Goal: Task Accomplishment & Management: Complete application form

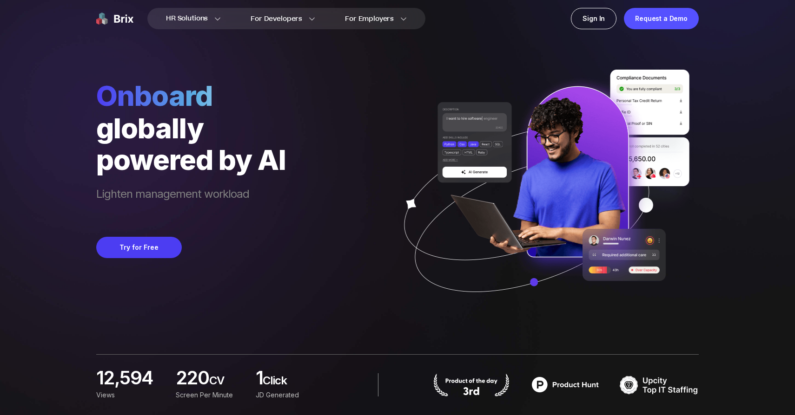
click at [302, 310] on div "Onboard globally powered by AI Lighten management workload Try for Free" at bounding box center [397, 160] width 602 height 320
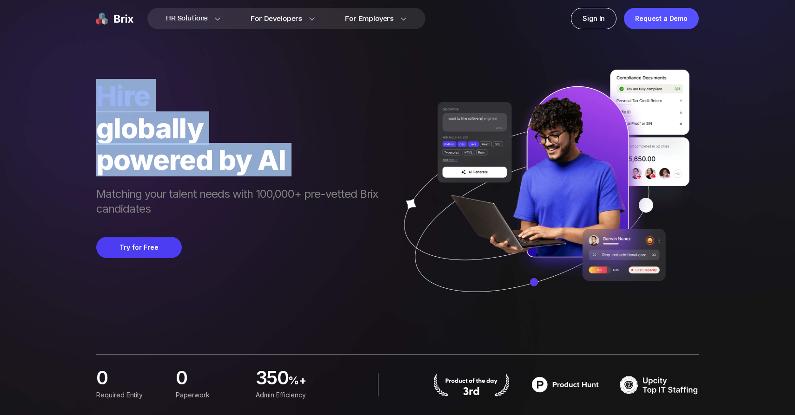
drag, startPoint x: 235, startPoint y: 195, endPoint x: 88, endPoint y: 100, distance: 175.2
click at [88, 100] on div "HR Solutions HR Solutions Recruiter HR Assistant Global Talent Network Onboardi…" at bounding box center [397, 207] width 750 height 415
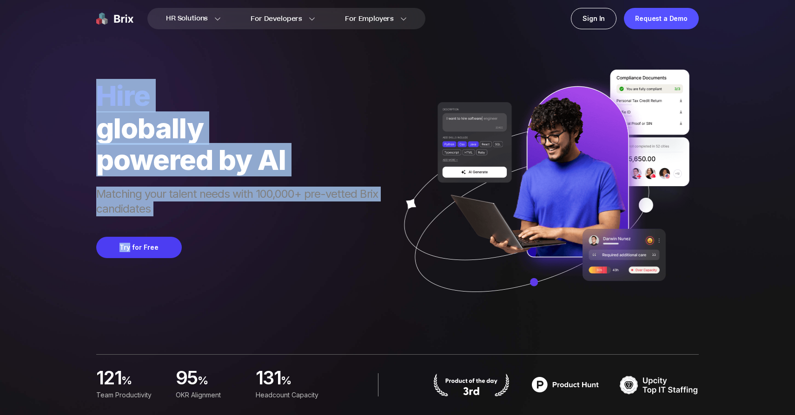
drag, startPoint x: 88, startPoint y: 100, endPoint x: 161, endPoint y: 218, distance: 138.8
click at [161, 218] on div "HR Solutions HR Solutions Recruiter HR Assistant Global Talent Network Onboardi…" at bounding box center [397, 207] width 750 height 415
click at [161, 218] on div "hire globally powered by AI Matching your talent needs with 100,000+ pre-vetted…" at bounding box center [241, 199] width 291 height 241
drag, startPoint x: 161, startPoint y: 218, endPoint x: 79, endPoint y: 97, distance: 146.0
click at [79, 97] on div "HR Solutions HR Solutions Recruiter HR Assistant Global Talent Network Onboardi…" at bounding box center [397, 207] width 750 height 415
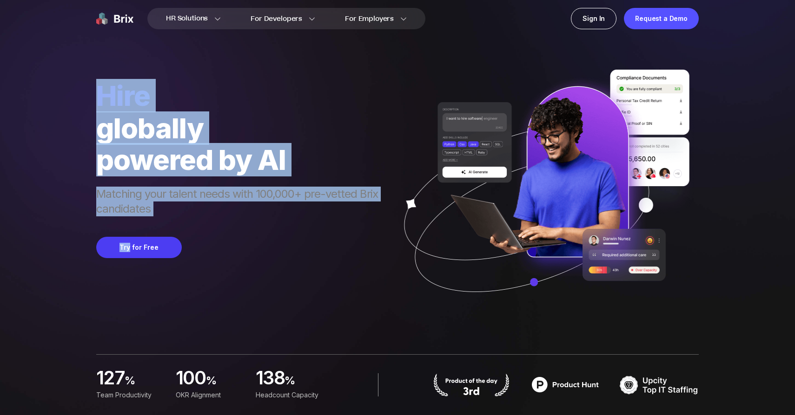
click at [79, 97] on div "HR Solutions HR Solutions Recruiter HR Assistant Global Talent Network Onboardi…" at bounding box center [397, 207] width 750 height 415
drag, startPoint x: 79, startPoint y: 97, endPoint x: 194, endPoint y: 206, distance: 158.1
click at [194, 206] on div "HR Solutions HR Solutions Recruiter HR Assistant Global Talent Network Onboardi…" at bounding box center [397, 207] width 750 height 415
click at [194, 206] on span "Matching your talent needs with 100,000+ pre-vetted Brix candidates" at bounding box center [241, 203] width 291 height 32
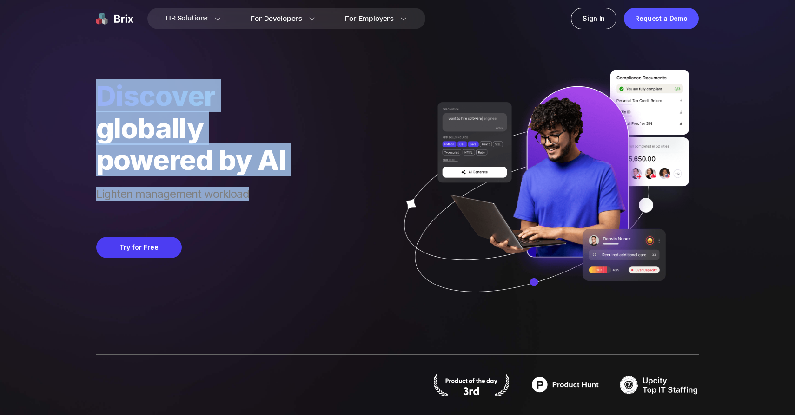
drag, startPoint x: 194, startPoint y: 206, endPoint x: 91, endPoint y: 94, distance: 152.6
click at [91, 94] on div "HR Solutions HR Solutions Recruiter HR Assistant Global Talent Network Onboardi…" at bounding box center [397, 207] width 750 height 415
drag, startPoint x: 91, startPoint y: 94, endPoint x: 252, endPoint y: 196, distance: 191.3
click at [252, 196] on div "HR Solutions HR Solutions Recruiter HR Assistant Global Talent Network Onboardi…" at bounding box center [397, 207] width 750 height 415
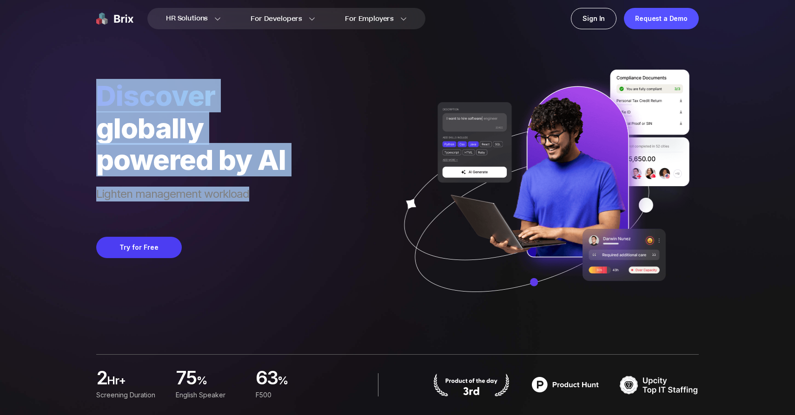
click at [252, 196] on span "Lighten management workload" at bounding box center [191, 203] width 190 height 32
drag, startPoint x: 252, startPoint y: 196, endPoint x: 92, endPoint y: 106, distance: 183.9
click at [92, 106] on div "HR Solutions HR Solutions Recruiter HR Assistant Global Talent Network Onboardi…" at bounding box center [397, 207] width 750 height 415
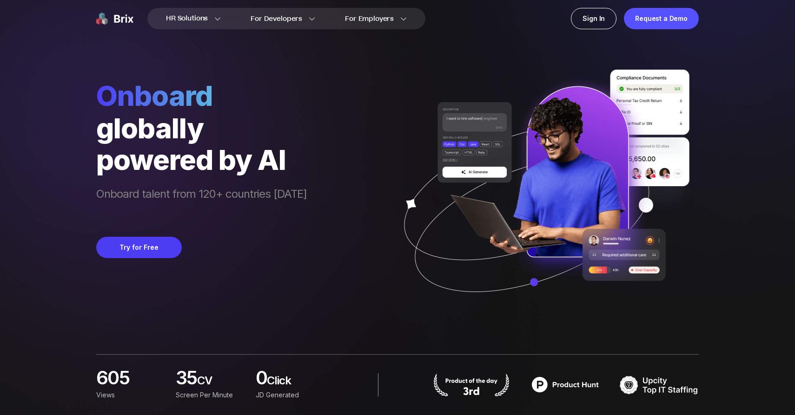
drag, startPoint x: 92, startPoint y: 106, endPoint x: 306, endPoint y: 210, distance: 238.0
click at [306, 210] on div "HR Solutions HR Solutions Recruiter HR Assistant Global Talent Network Onboardi…" at bounding box center [397, 207] width 750 height 415
click at [330, 202] on div "Onboard globally powered by AI Onboard talent from 120+ countries [DATE] Try fo…" at bounding box center [397, 160] width 602 height 320
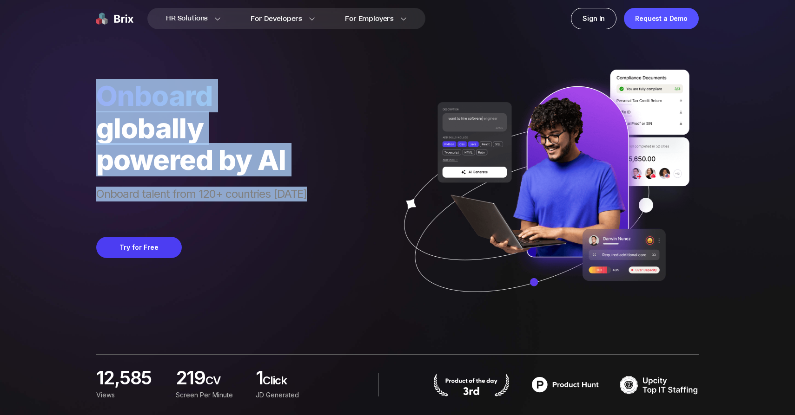
drag, startPoint x: 330, startPoint y: 202, endPoint x: 138, endPoint y: 63, distance: 237.6
click at [138, 63] on div "Onboard globally powered by AI Onboard talent from 120+ countries [DATE] Try fo…" at bounding box center [397, 160] width 602 height 320
drag, startPoint x: 138, startPoint y: 63, endPoint x: 348, endPoint y: 189, distance: 245.6
click at [348, 189] on div "Onboard globally powered by AI Onboard talent from 120+ countries [DATE] Try fo…" at bounding box center [397, 160] width 602 height 320
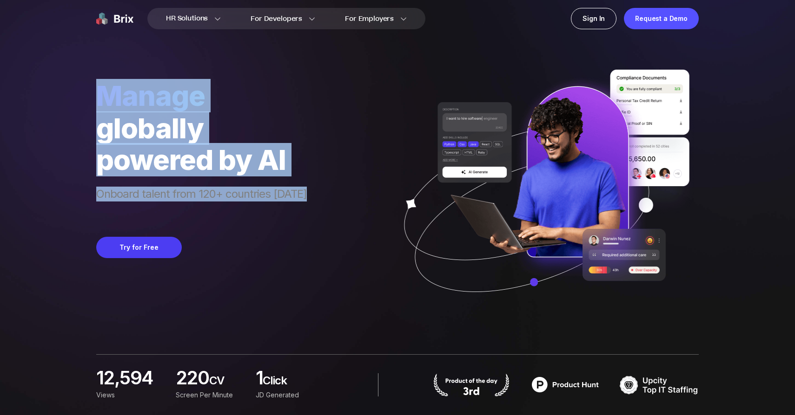
click at [348, 189] on div "manage globally powered by AI Onboard talent from 120+ countries [DATE] Try for…" at bounding box center [397, 160] width 602 height 320
drag, startPoint x: 348, startPoint y: 189, endPoint x: 235, endPoint y: 76, distance: 160.4
click at [235, 76] on div "manage globally powered by AI Onboard talent from 120+ countries [DATE] Try for…" at bounding box center [397, 160] width 602 height 320
drag, startPoint x: 235, startPoint y: 76, endPoint x: 341, endPoint y: 194, distance: 159.3
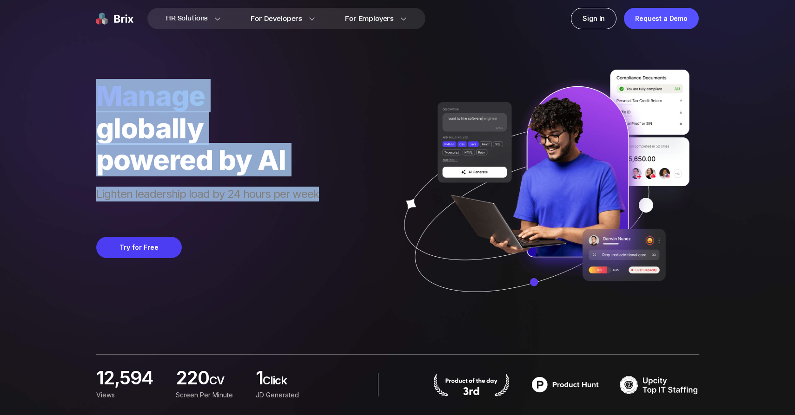
click at [341, 194] on div "manage globally powered by AI Lighten leadership load by 24 hours per week Try …" at bounding box center [397, 160] width 602 height 320
drag, startPoint x: 341, startPoint y: 194, endPoint x: 217, endPoint y: 68, distance: 177.5
click at [217, 68] on div "manage globally powered by AI Lighten leadership load by 24 hours per week Try …" at bounding box center [397, 160] width 602 height 320
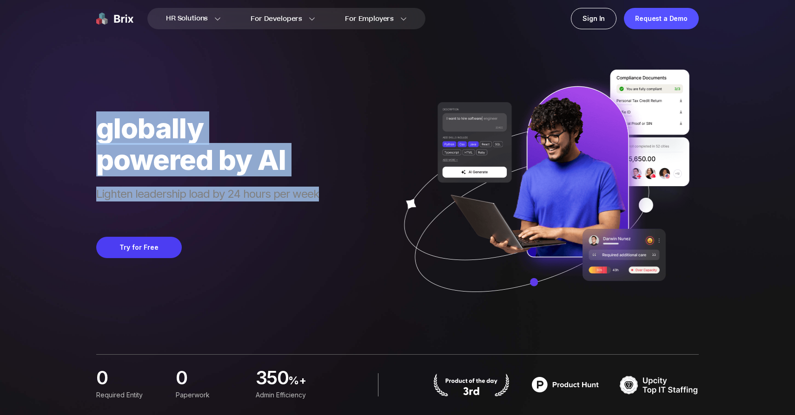
drag, startPoint x: 217, startPoint y: 68, endPoint x: 335, endPoint y: 197, distance: 175.0
click at [335, 197] on div "manage globally powered by AI Lighten leadership load by 24 hours per week Try …" at bounding box center [397, 160] width 602 height 320
click at [335, 197] on div "hire globally powered by AI Lighten leadership load by 24 hours per week Try fo…" at bounding box center [397, 160] width 602 height 320
drag, startPoint x: 335, startPoint y: 197, endPoint x: 221, endPoint y: 66, distance: 173.6
click at [221, 66] on div "hire globally powered by AI Lighten leadership load by 24 hours per week Try fo…" at bounding box center [397, 160] width 602 height 320
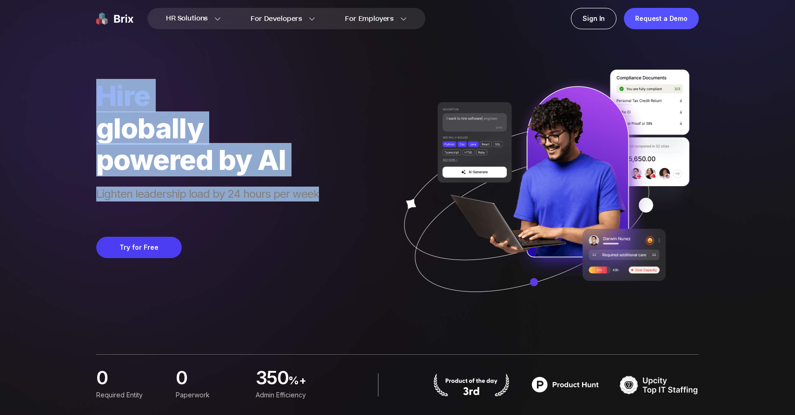
click at [221, 66] on div "hire globally powered by AI Lighten leadership load by 24 hours per week Try fo…" at bounding box center [397, 160] width 602 height 320
drag, startPoint x: 221, startPoint y: 66, endPoint x: 317, endPoint y: 201, distance: 165.7
click at [317, 201] on div "hire globally powered by AI Save 160 work hours per hire Try for Free" at bounding box center [397, 160] width 602 height 320
drag, startPoint x: 317, startPoint y: 201, endPoint x: 217, endPoint y: 78, distance: 158.2
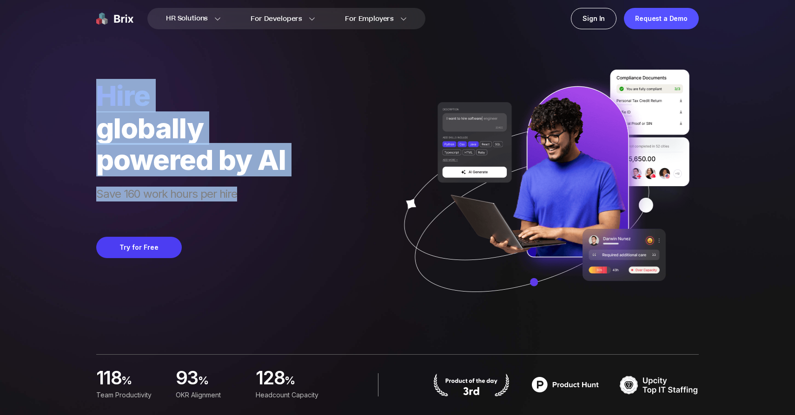
click at [217, 78] on div "hire globally powered by AI Save 160 work hours per hire Try for Free" at bounding box center [397, 160] width 602 height 320
drag, startPoint x: 217, startPoint y: 78, endPoint x: 266, endPoint y: 187, distance: 119.4
click at [266, 187] on div "Discover globally powered by AI Save 160 work hours per hire Try for Free" at bounding box center [397, 160] width 602 height 320
click at [266, 187] on span "Save 160 work hours per hire" at bounding box center [191, 203] width 190 height 32
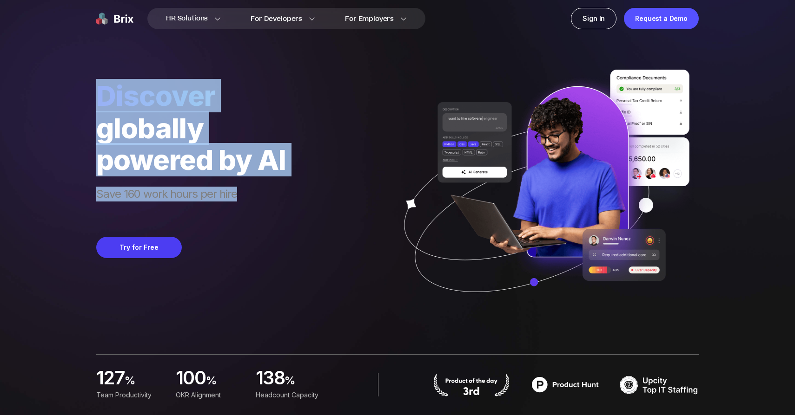
drag, startPoint x: 266, startPoint y: 187, endPoint x: 196, endPoint y: 59, distance: 146.4
click at [196, 59] on div "Discover globally powered by AI Save 160 work hours per hire Try for Free" at bounding box center [397, 160] width 602 height 320
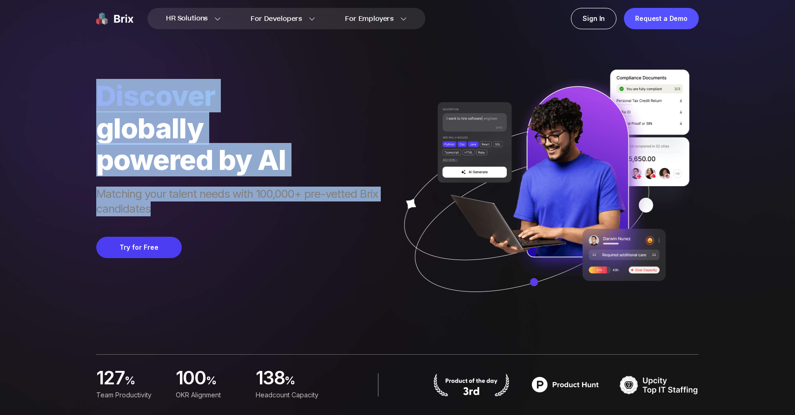
drag, startPoint x: 196, startPoint y: 59, endPoint x: 246, endPoint y: 207, distance: 157.1
click at [246, 207] on div "Discover globally powered by AI Matching your talent needs with 100,000+ pre-ve…" at bounding box center [397, 160] width 602 height 320
click at [246, 207] on span "Matching your talent needs with 100,000+ pre-vetted Brix candidates" at bounding box center [241, 203] width 291 height 32
drag, startPoint x: 246, startPoint y: 207, endPoint x: 187, endPoint y: 64, distance: 154.8
click at [187, 64] on div "Discover globally powered by AI Matching your talent needs with 100,000+ pre-ve…" at bounding box center [397, 160] width 602 height 320
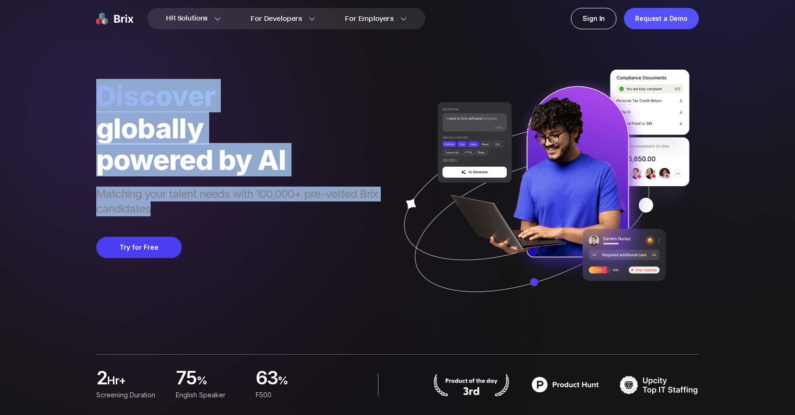
click at [187, 64] on div "Discover globally powered by AI Matching your talent needs with 100,000+ pre-ve…" at bounding box center [397, 160] width 602 height 320
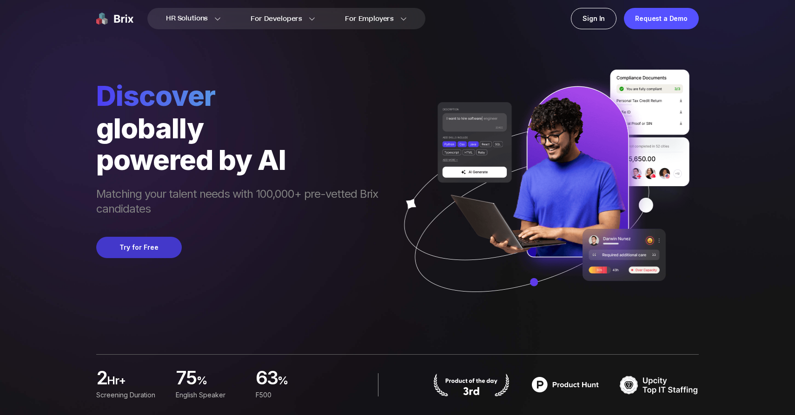
click at [144, 249] on button "Try for Free" at bounding box center [139, 247] width 86 height 21
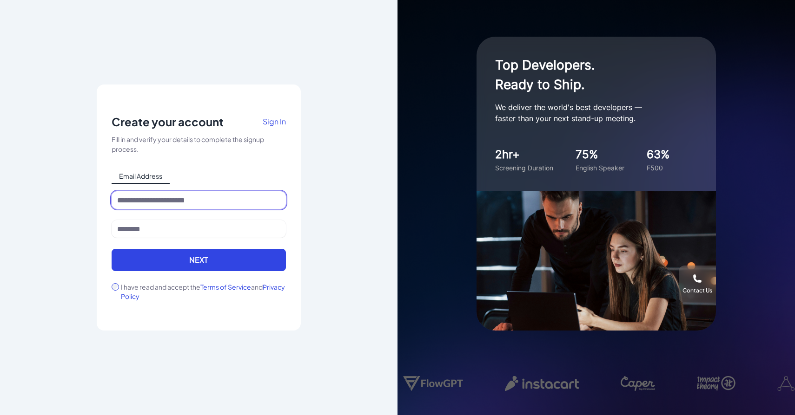
click at [192, 198] on input at bounding box center [199, 200] width 174 height 18
click at [166, 291] on label "I have read and accept the Terms of Service and Privacy Policy" at bounding box center [203, 292] width 165 height 19
click at [272, 125] on span "Sign In" at bounding box center [274, 122] width 23 height 10
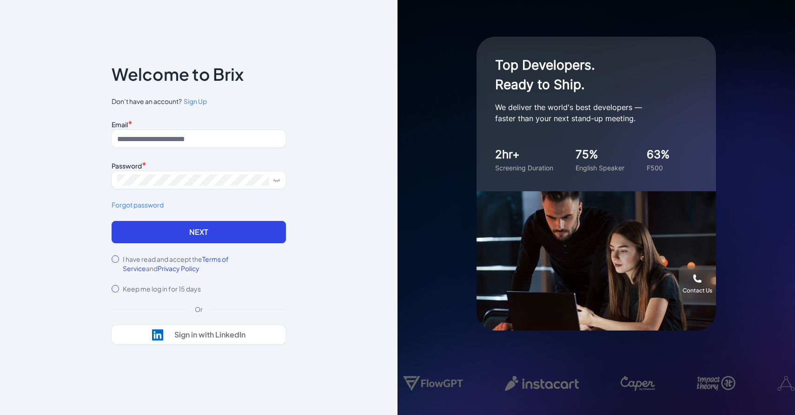
click at [193, 101] on span "Sign Up" at bounding box center [195, 101] width 23 height 8
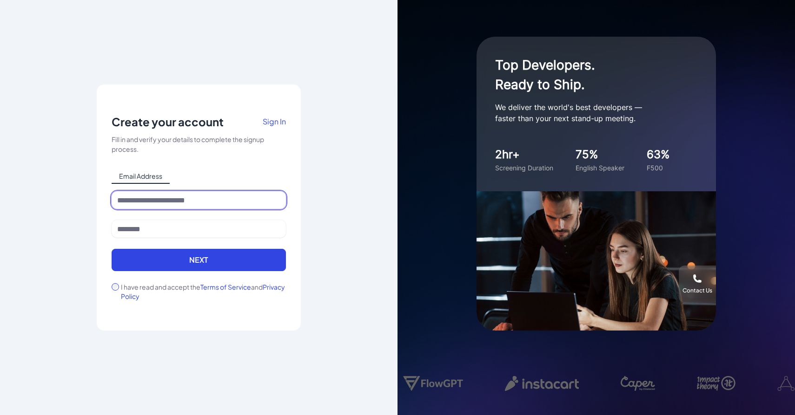
click at [164, 198] on input at bounding box center [199, 200] width 174 height 18
type input "**********"
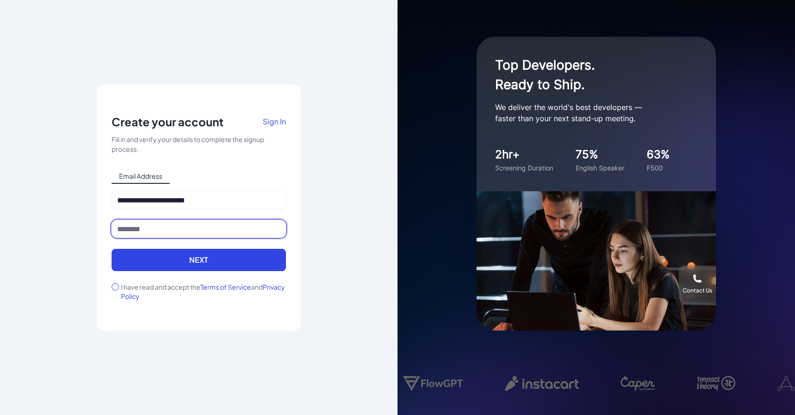
click at [168, 231] on input at bounding box center [199, 229] width 174 height 18
type input "**********"
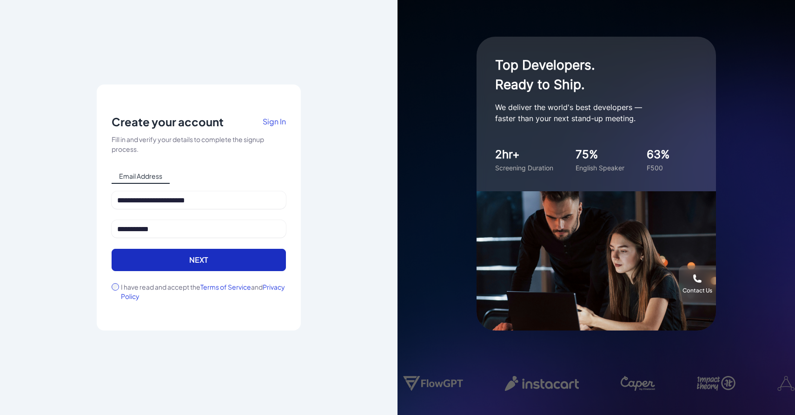
click at [147, 270] on button "Next" at bounding box center [199, 260] width 174 height 22
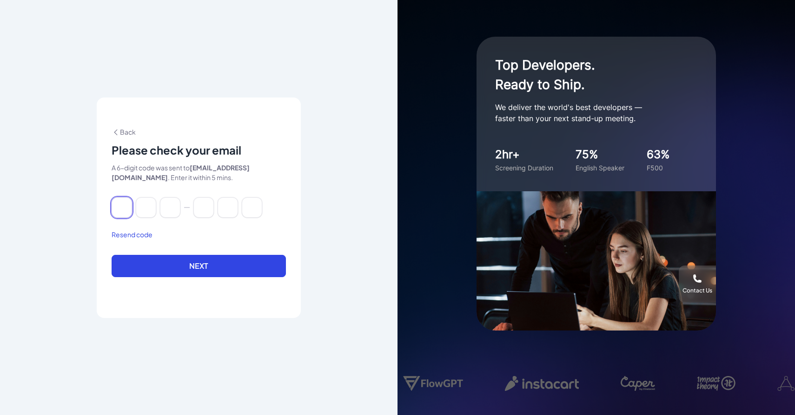
click at [125, 212] on input at bounding box center [122, 208] width 20 height 20
paste input "******"
type input "*"
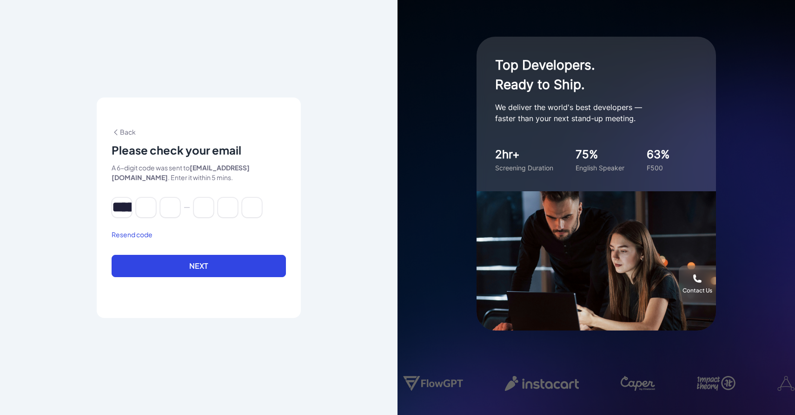
type input "*"
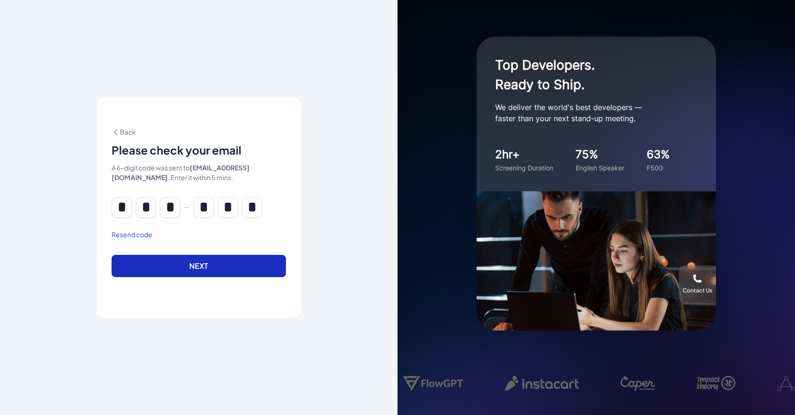
click at [172, 260] on button "Next" at bounding box center [199, 266] width 174 height 22
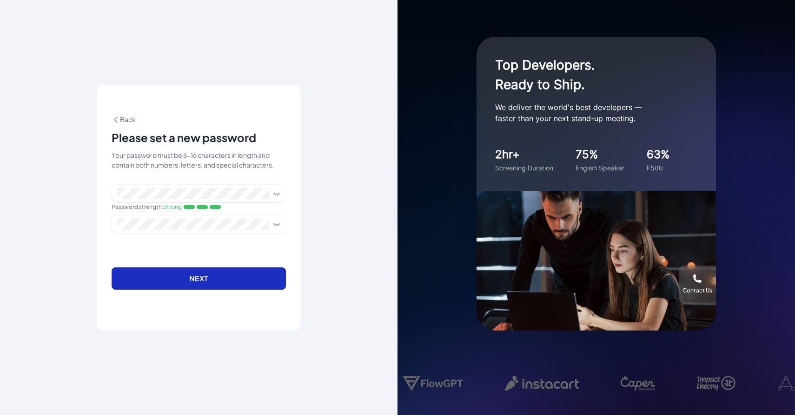
click at [268, 280] on button "Next" at bounding box center [199, 279] width 174 height 22
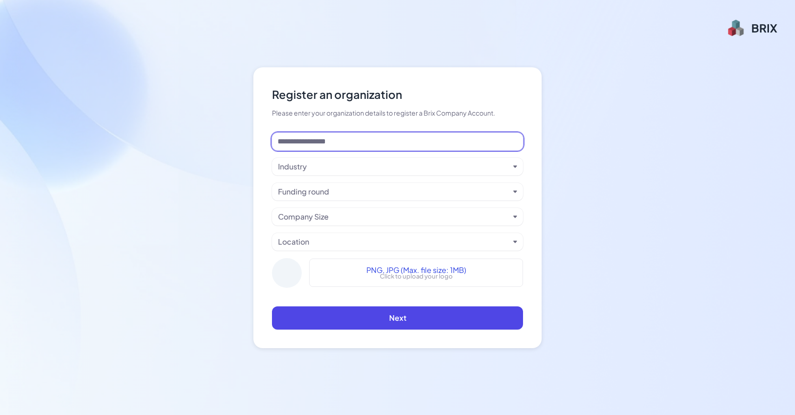
click at [446, 142] on input at bounding box center [397, 142] width 251 height 18
click at [665, 122] on div "Register an organization Please enter your organization details to register a B…" at bounding box center [397, 207] width 795 height 415
click at [399, 149] on input at bounding box center [397, 142] width 251 height 18
type input "****"
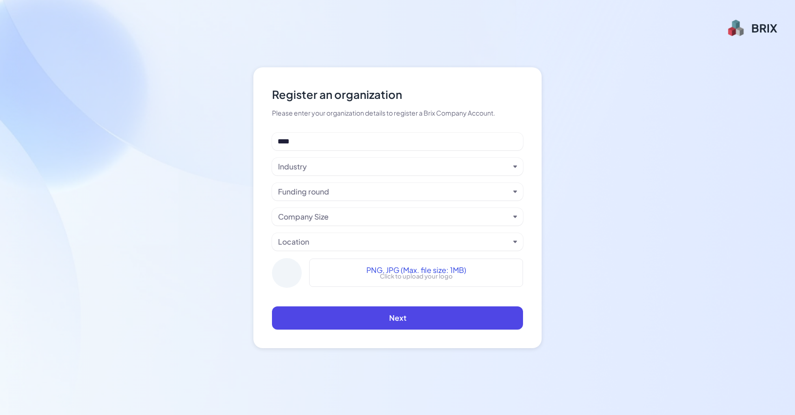
click at [397, 169] on div "Industry" at bounding box center [393, 166] width 231 height 11
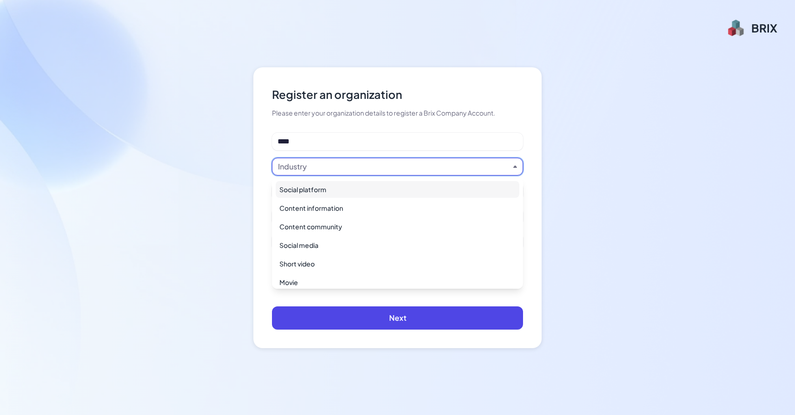
click at [388, 192] on div "Social platform" at bounding box center [398, 189] width 244 height 17
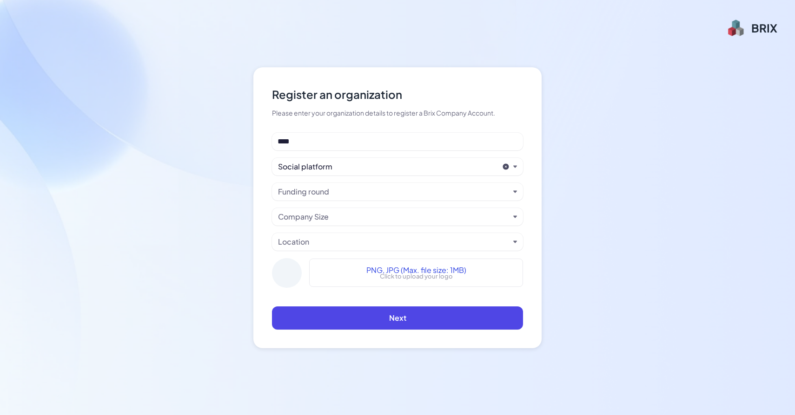
click at [380, 195] on div "Funding round" at bounding box center [393, 191] width 231 height 11
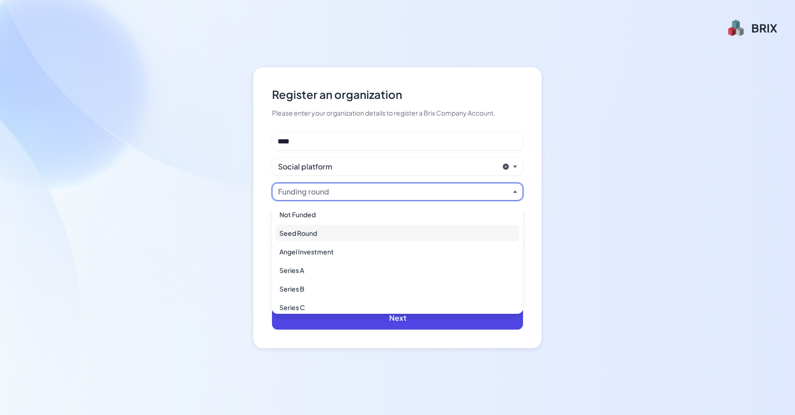
click at [374, 231] on div "Seed Round" at bounding box center [398, 233] width 244 height 17
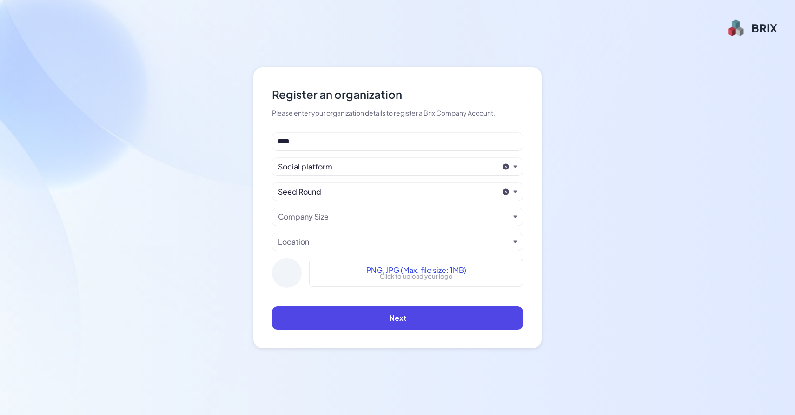
click at [351, 219] on div "Company Size" at bounding box center [393, 216] width 231 height 11
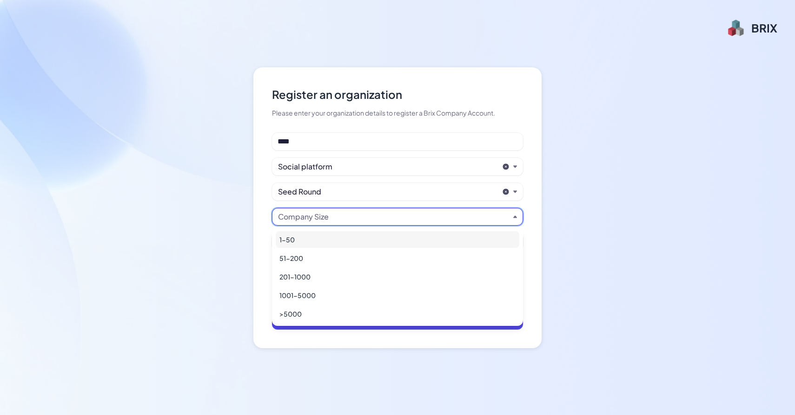
click at [331, 248] on li "1-50" at bounding box center [397, 240] width 251 height 19
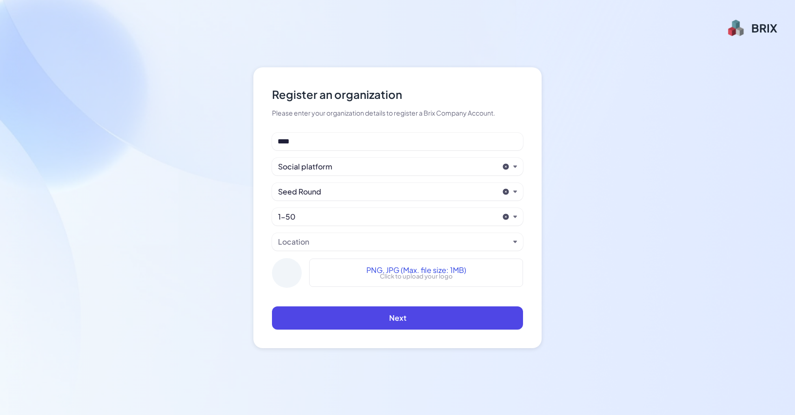
click at [336, 250] on div "Location" at bounding box center [397, 242] width 251 height 18
click at [336, 243] on div "Location" at bounding box center [393, 242] width 231 height 11
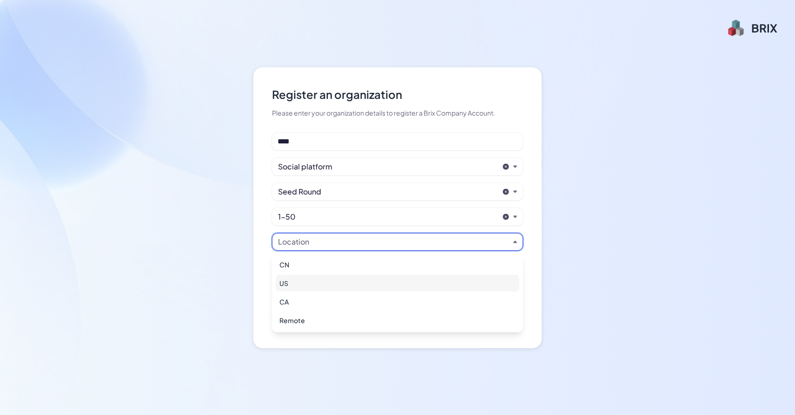
click at [320, 283] on div "US" at bounding box center [398, 283] width 244 height 17
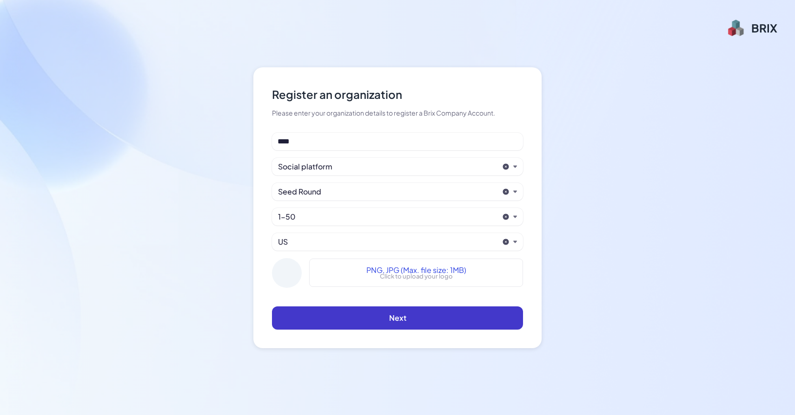
click at [397, 314] on span "Next" at bounding box center [397, 318] width 17 height 10
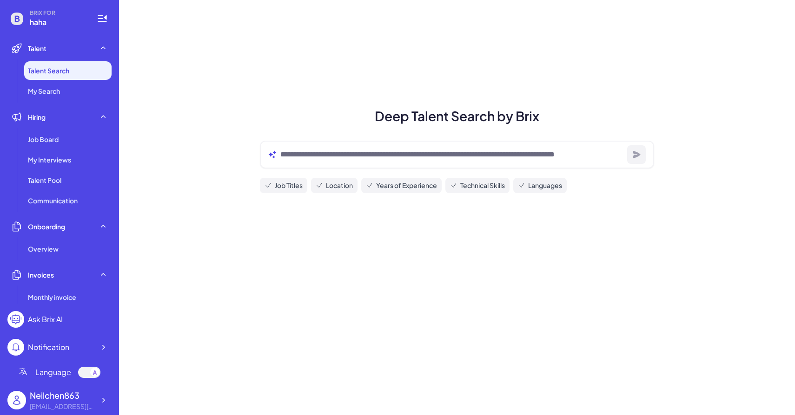
click at [65, 74] on span "Talent Search" at bounding box center [48, 70] width 41 height 9
click at [59, 92] on span "My Search" at bounding box center [44, 90] width 32 height 9
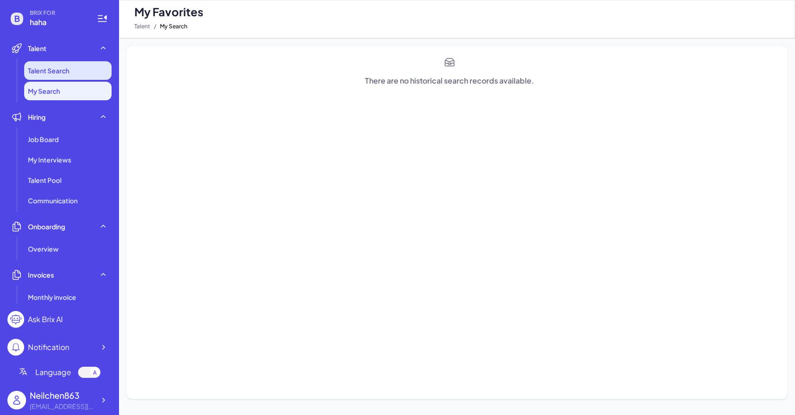
click at [64, 77] on li "Talent Search" at bounding box center [67, 70] width 87 height 19
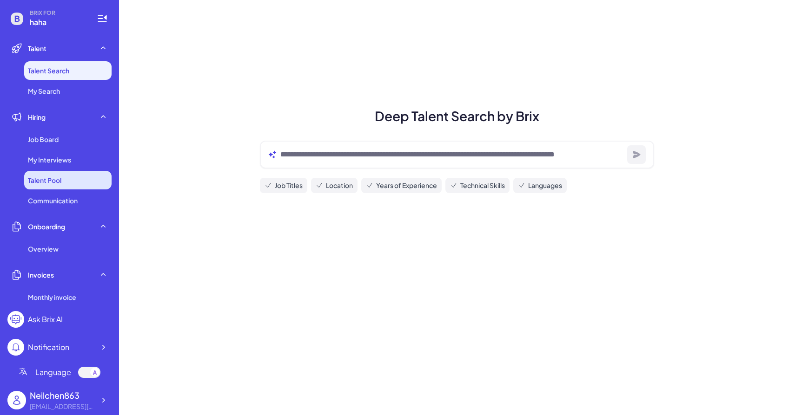
click at [66, 179] on li "Talent Pool" at bounding box center [67, 180] width 87 height 19
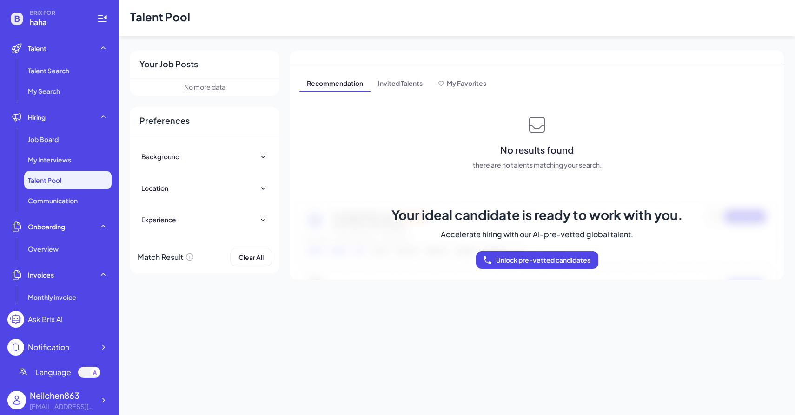
click at [244, 146] on div "Background" at bounding box center [204, 156] width 126 height 20
click at [240, 170] on div at bounding box center [204, 172] width 123 height 7
click at [260, 237] on div "Experience" at bounding box center [204, 231] width 126 height 20
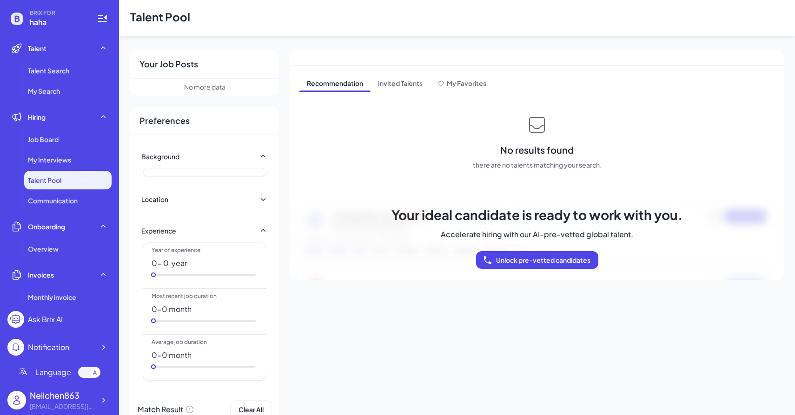
click at [258, 231] on icon at bounding box center [262, 230] width 9 height 9
click at [244, 268] on span "Clear All" at bounding box center [250, 268] width 25 height 8
click at [236, 86] on div "No more data" at bounding box center [204, 87] width 149 height 17
click at [406, 78] on span "Invited Talents" at bounding box center [399, 84] width 59 height 15
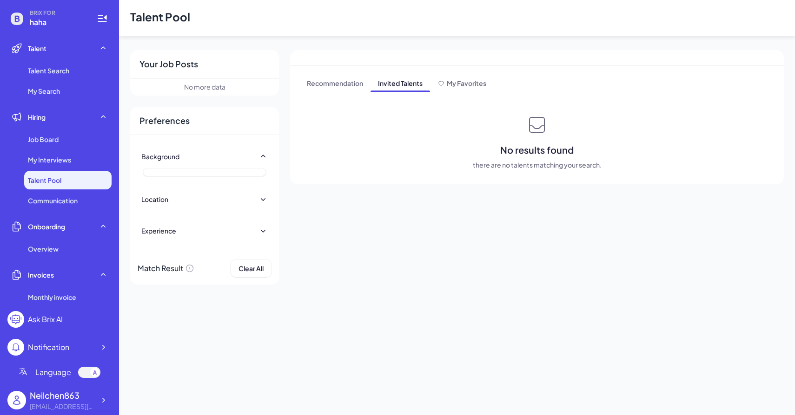
click at [328, 229] on div "Your Job Posts No more data Preferences Background Location Regions Asia-Pacifi…" at bounding box center [457, 167] width 676 height 235
click at [452, 79] on span "My Favorites" at bounding box center [467, 83] width 40 height 8
click at [355, 83] on span "Recommendation" at bounding box center [334, 84] width 71 height 15
